Goal: Check status

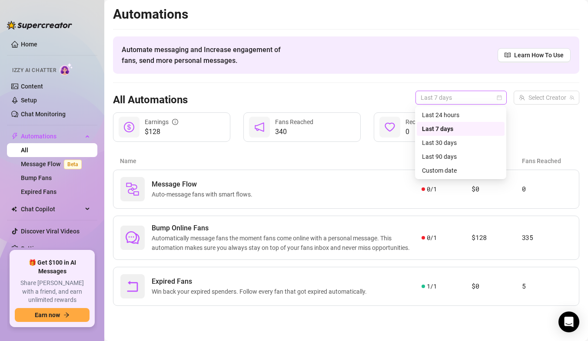
click at [453, 99] on span "Last 7 days" at bounding box center [460, 97] width 81 height 13
click at [447, 115] on div "Last 24 hours" at bounding box center [460, 115] width 77 height 10
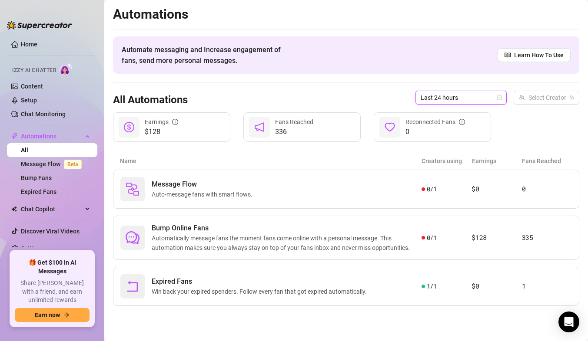
click at [453, 97] on span "Last 24 hours" at bounding box center [460, 97] width 81 height 13
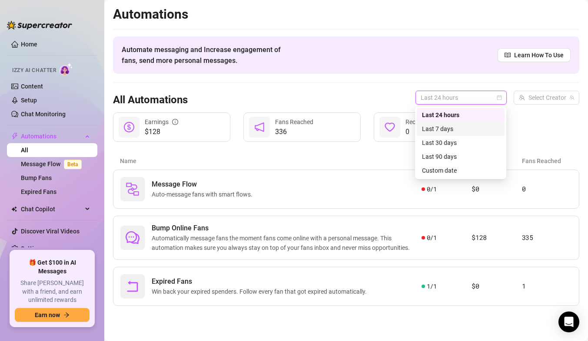
click at [440, 127] on div "Last 7 days" at bounding box center [460, 129] width 77 height 10
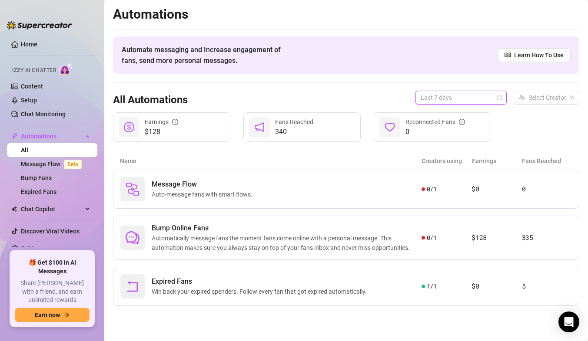
click at [442, 96] on span "Last 7 days" at bounding box center [460, 97] width 81 height 13
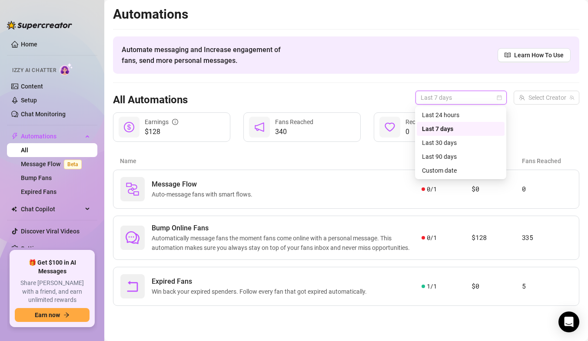
click at [437, 126] on div "Last 7 days" at bounding box center [460, 129] width 77 height 10
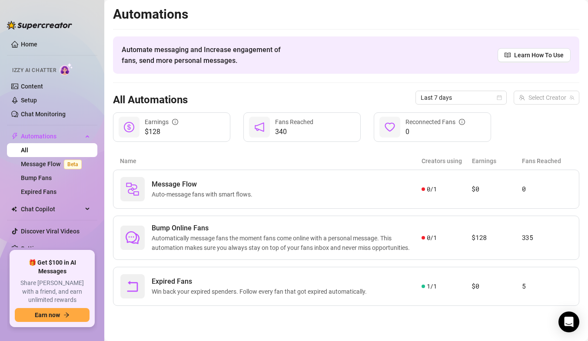
click at [342, 100] on div "All Automations Last 7 days Select Creator" at bounding box center [346, 98] width 466 height 30
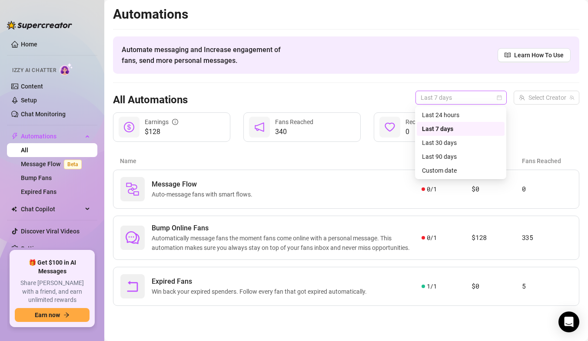
click at [434, 96] on span "Last 7 days" at bounding box center [460, 97] width 81 height 13
click at [434, 141] on div "Last 30 days" at bounding box center [460, 143] width 77 height 10
click at [443, 96] on span "Last 30 days" at bounding box center [460, 97] width 81 height 13
click at [440, 153] on div "Last 90 days" at bounding box center [460, 157] width 77 height 10
